Goal: Transaction & Acquisition: Download file/media

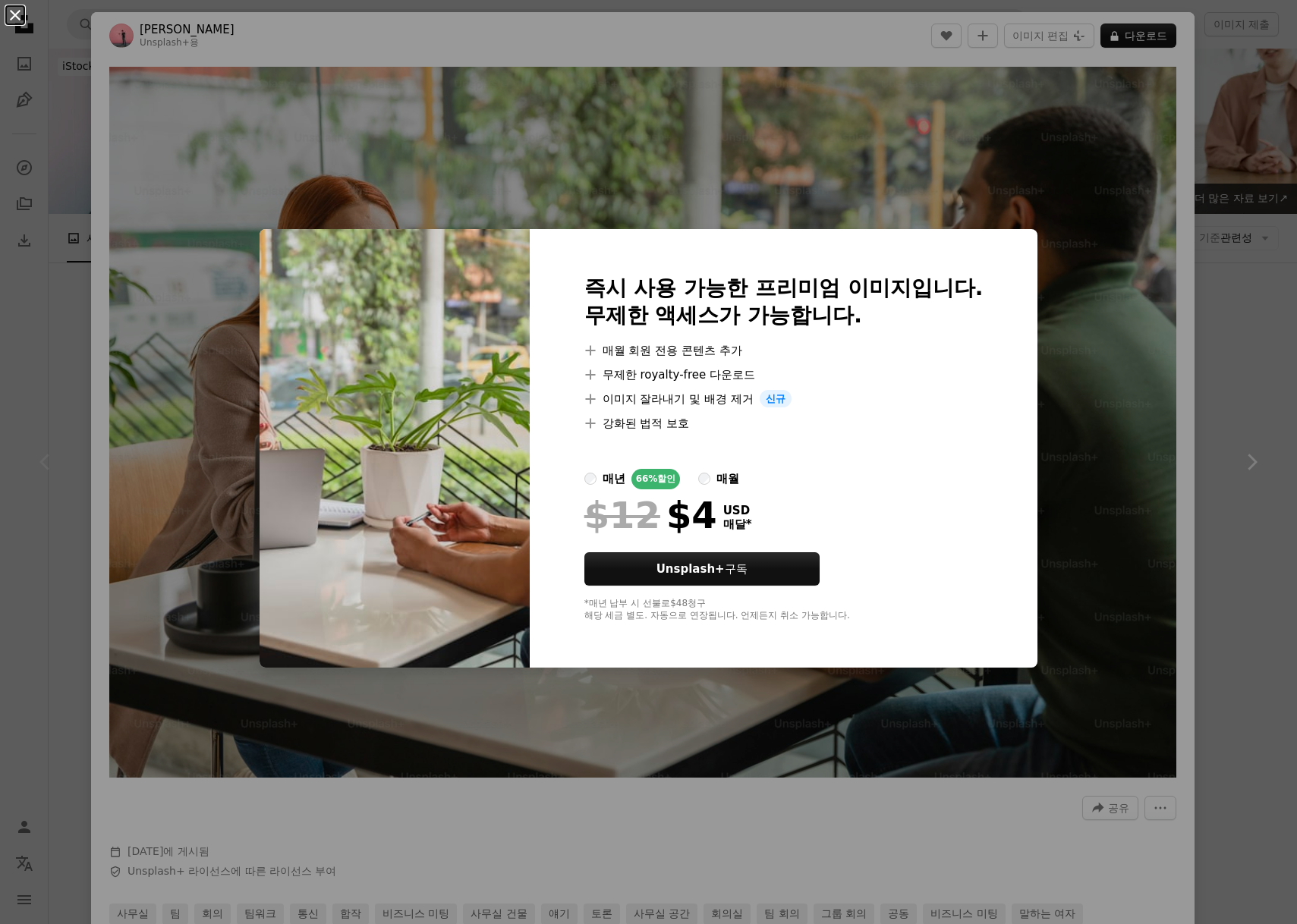
click at [17, 9] on button "An X shape" at bounding box center [15, 15] width 18 height 18
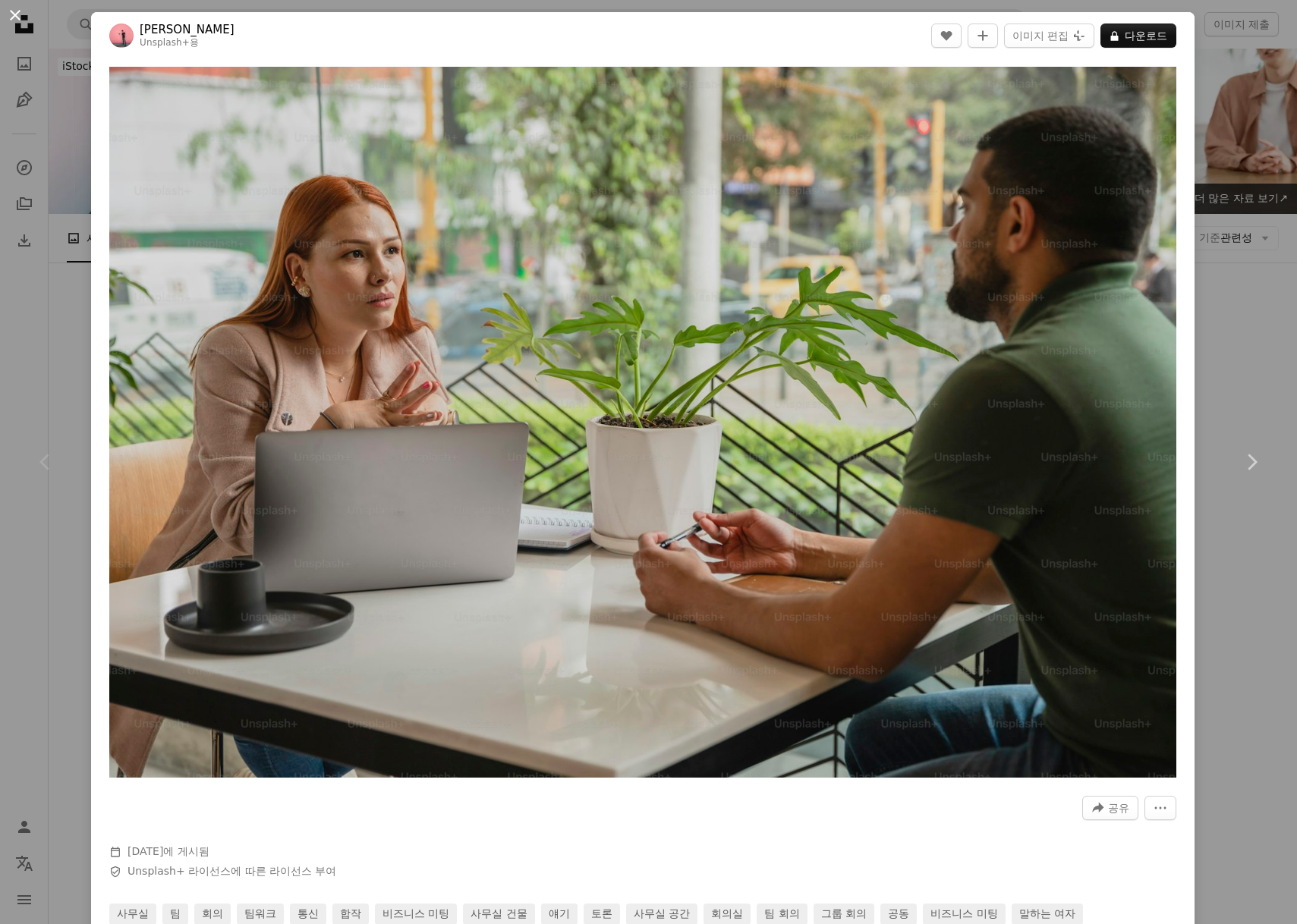
click at [18, 20] on button "An X shape" at bounding box center [15, 15] width 18 height 18
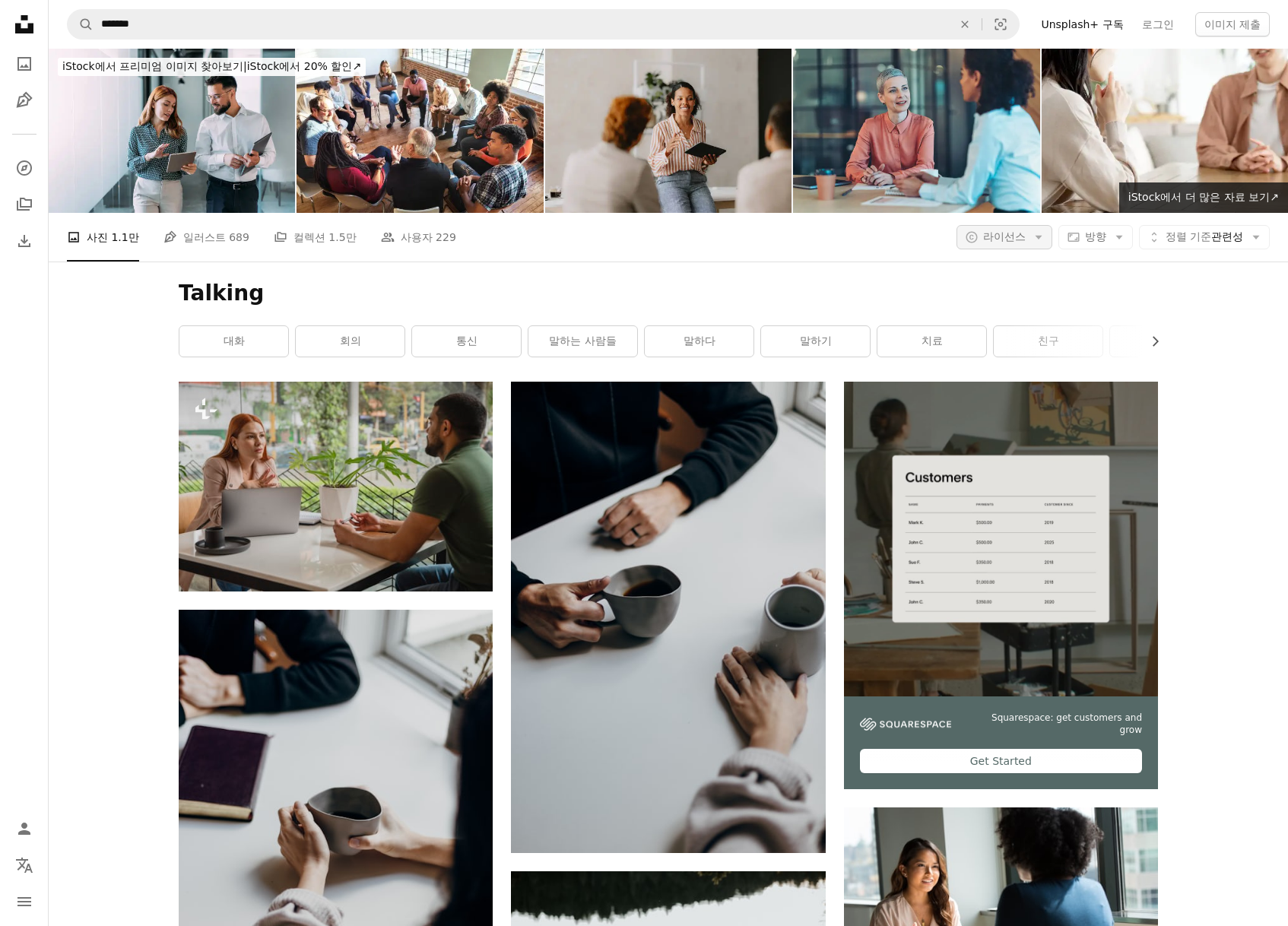
click at [996, 239] on span "라이선스" at bounding box center [1005, 236] width 43 height 12
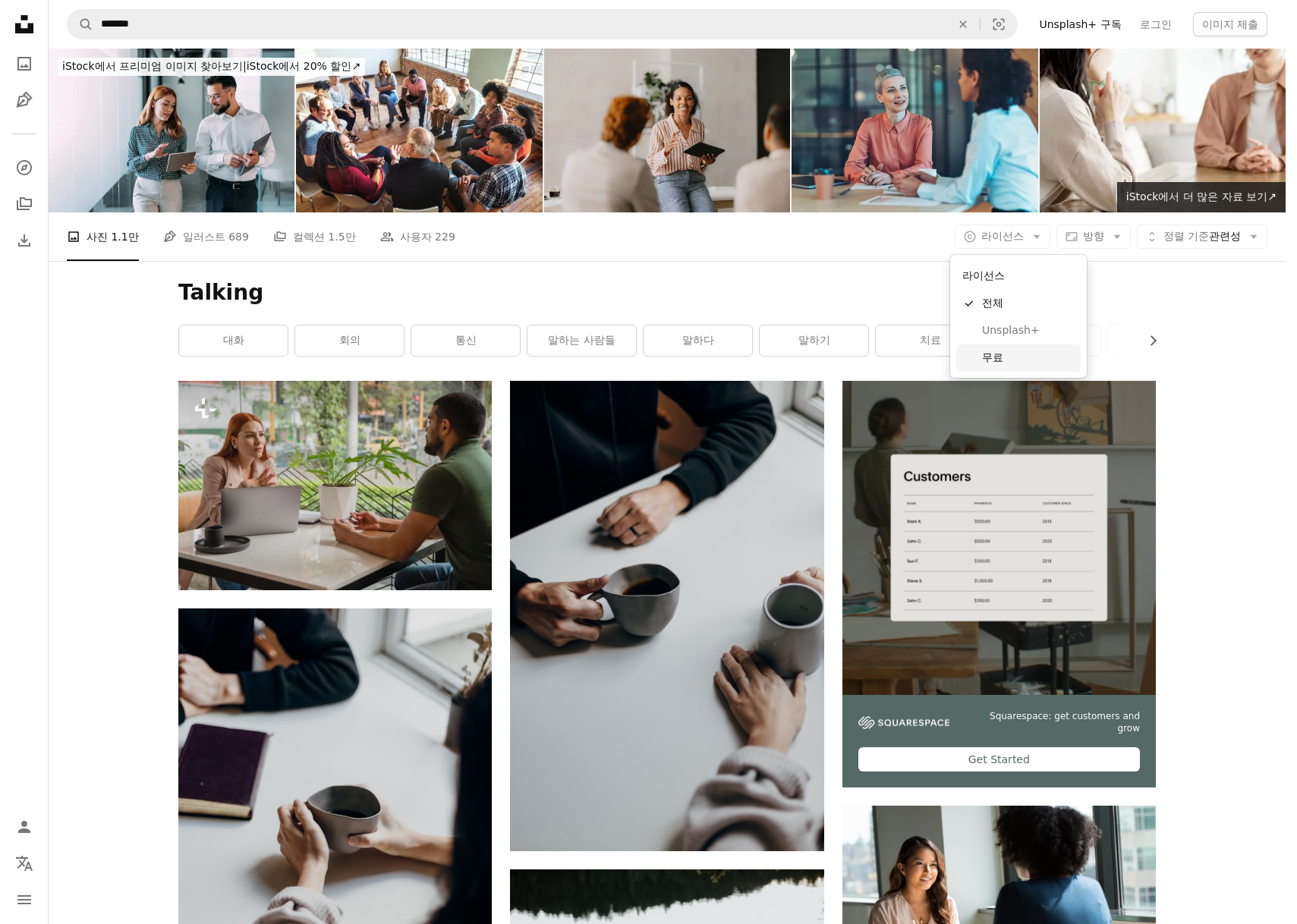
click at [972, 359] on link "무료" at bounding box center [1018, 358] width 125 height 28
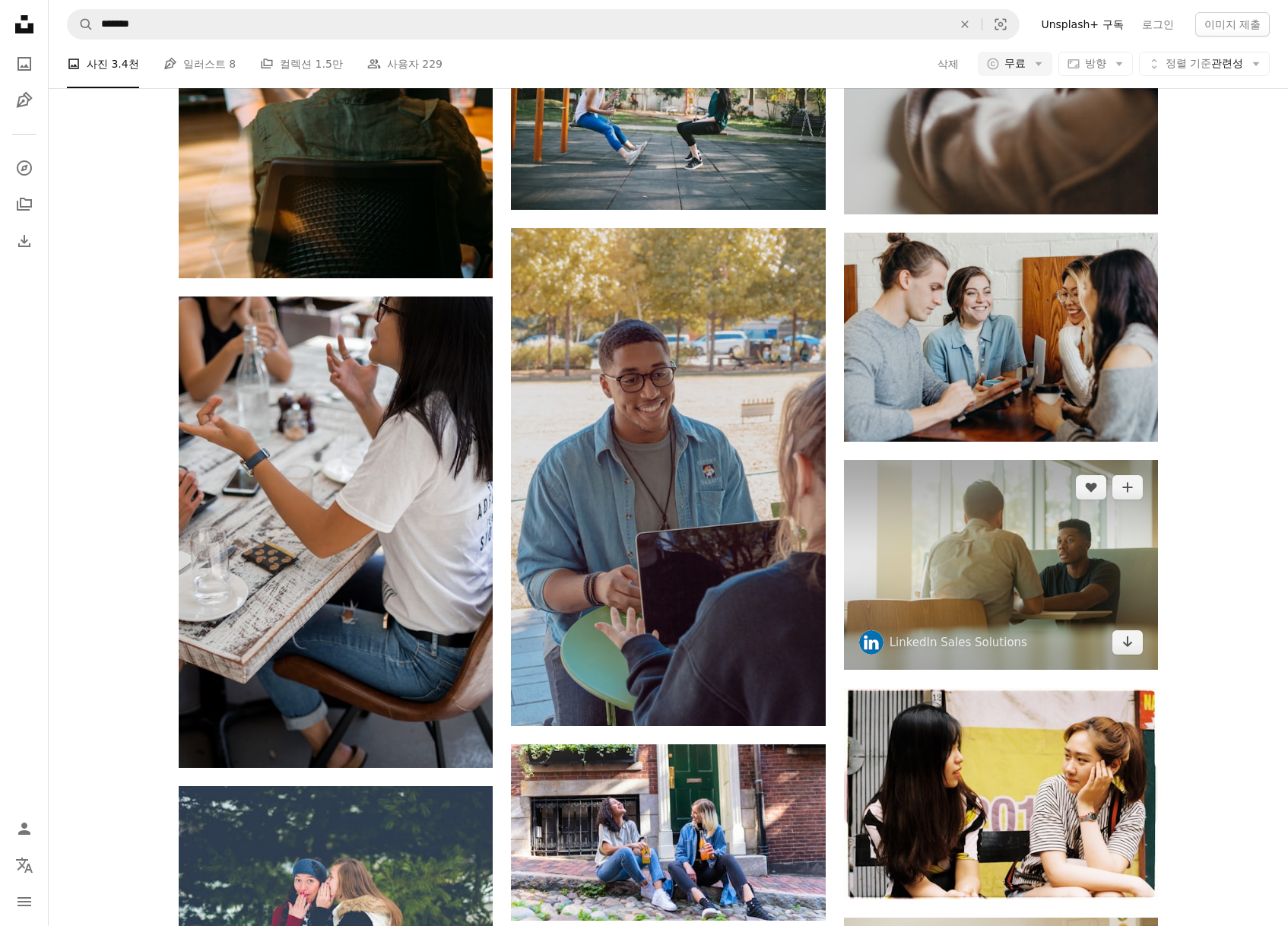
scroll to position [532, 0]
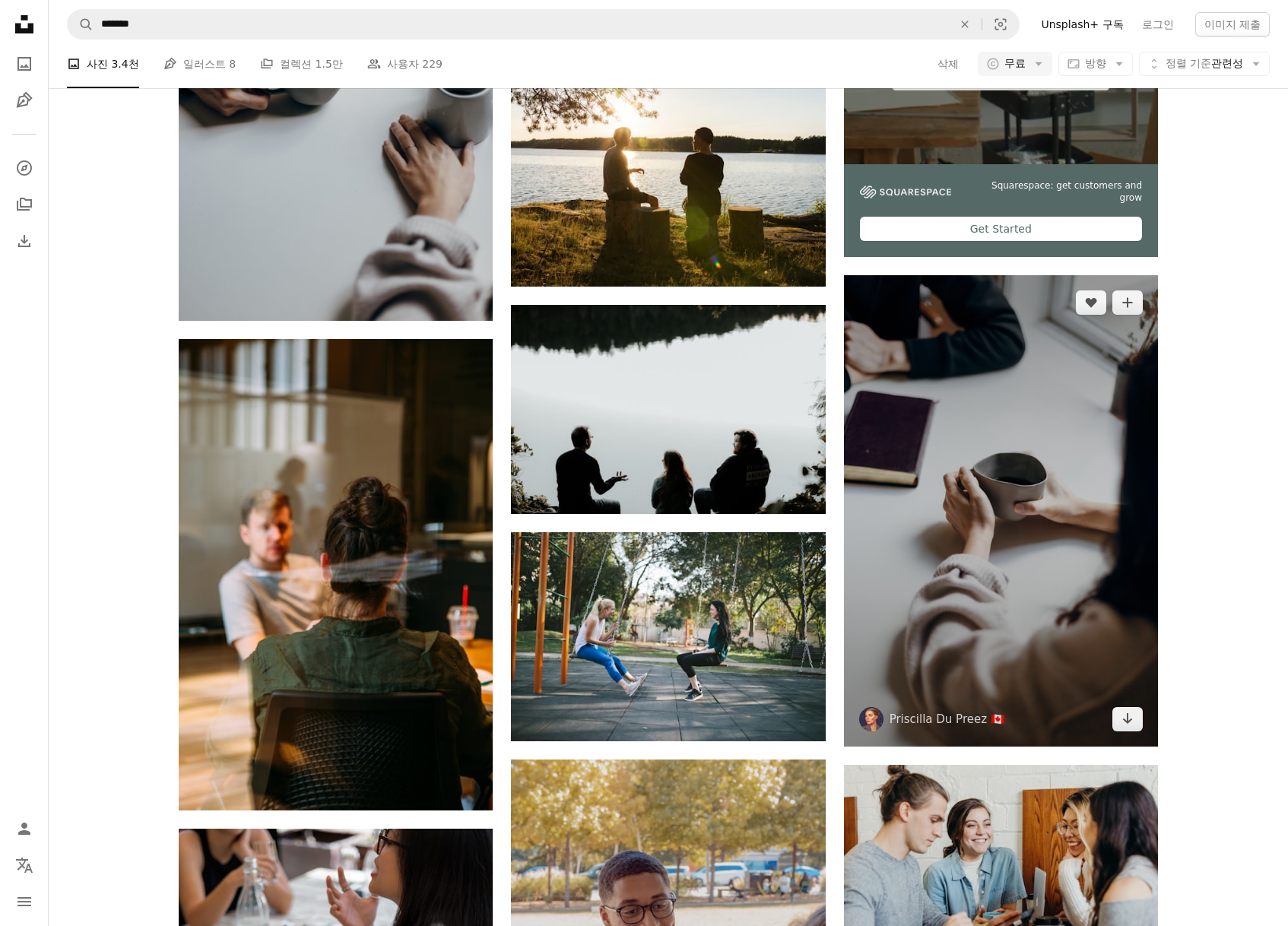
click at [1068, 576] on img at bounding box center [1000, 511] width 314 height 472
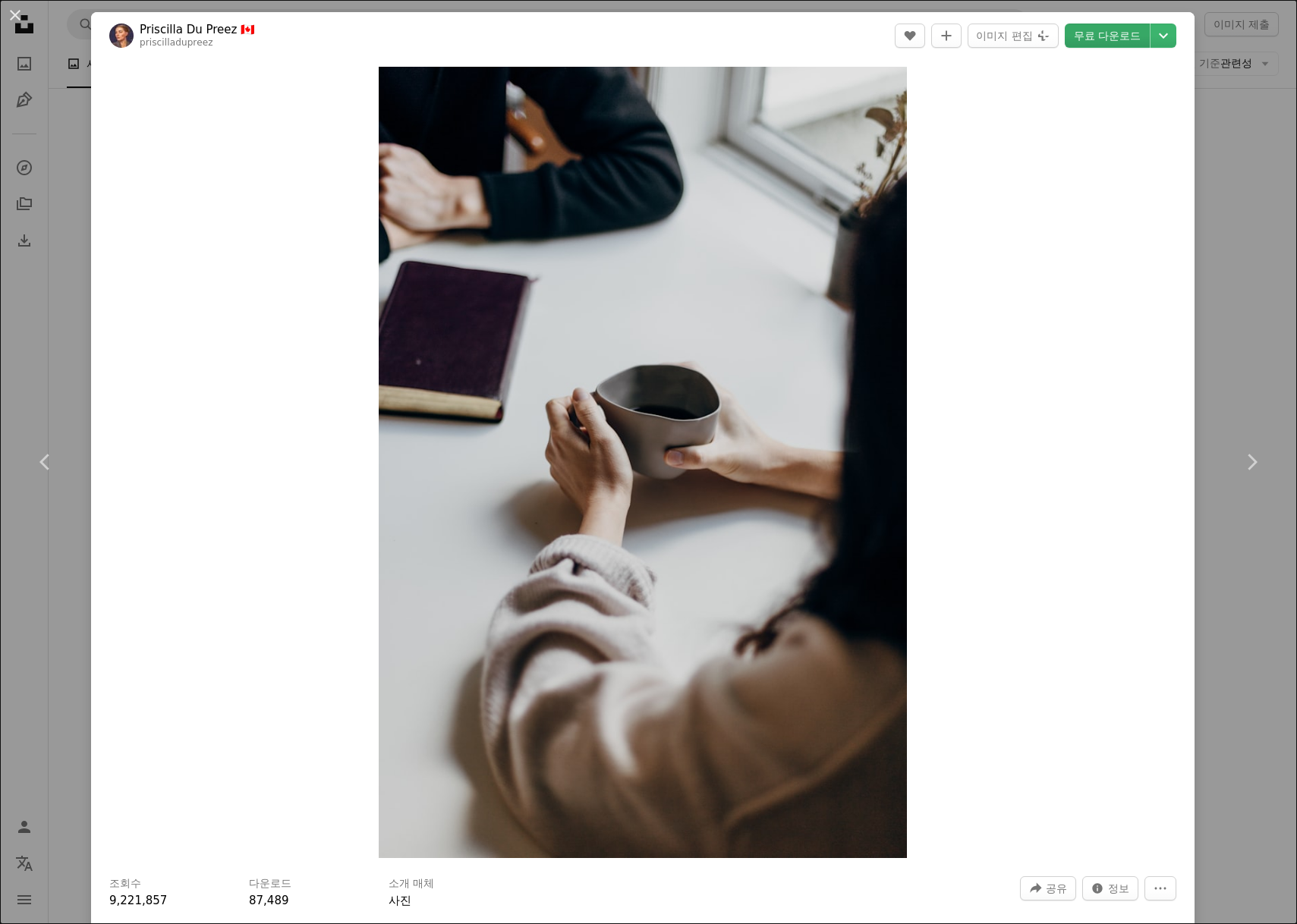
click at [1096, 31] on link "무료 다운로드" at bounding box center [1107, 36] width 85 height 24
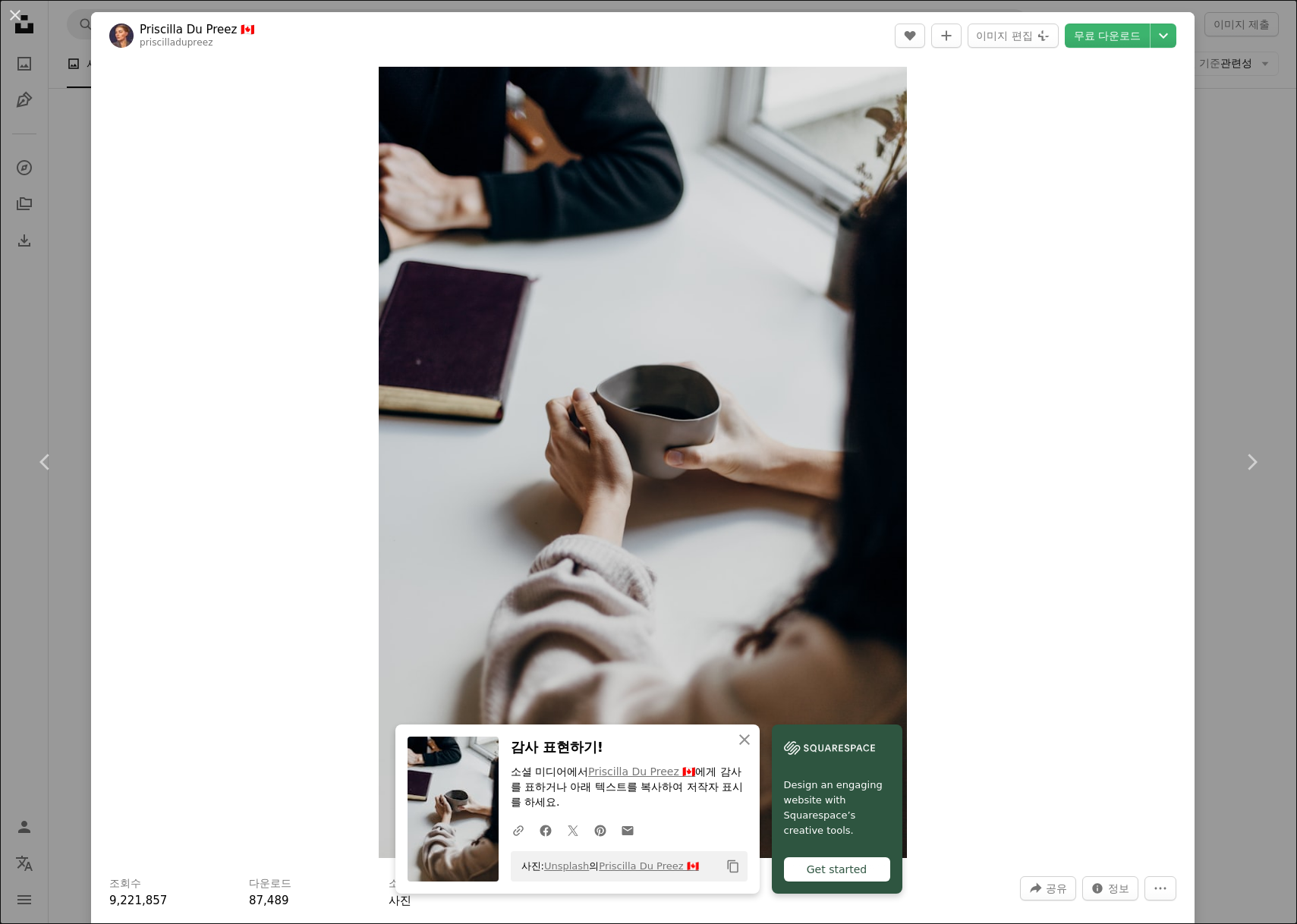
click at [1232, 316] on div "An X shape Chevron left Chevron right An X shape 닫기 감사 표현하기! 소셜 미디어에서 [PERSON_N…" at bounding box center [648, 462] width 1297 height 924
